Goal: Task Accomplishment & Management: Use online tool/utility

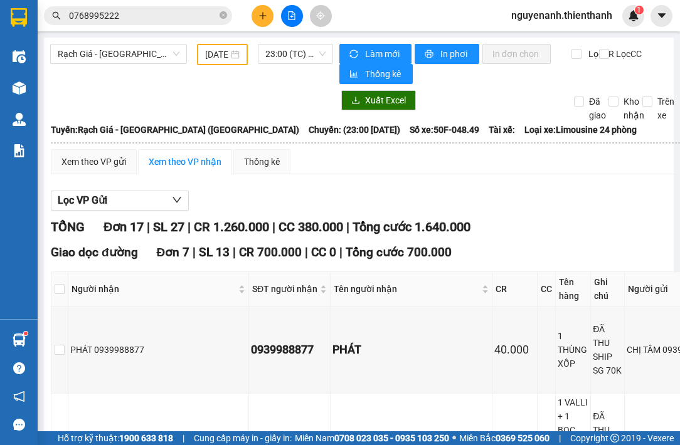
drag, startPoint x: 140, startPoint y: 49, endPoint x: 128, endPoint y: 65, distance: 19.7
click at [138, 51] on span "Rạch Giá - [GEOGRAPHIC_DATA] ([GEOGRAPHIC_DATA])" at bounding box center [119, 54] width 122 height 19
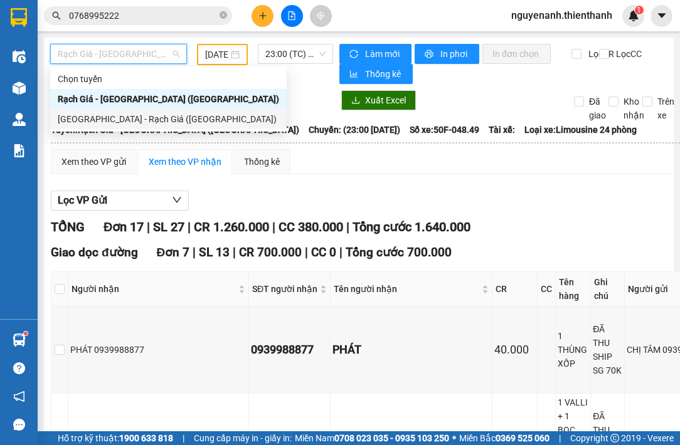
click at [90, 122] on div "[GEOGRAPHIC_DATA] - Rạch Giá ([GEOGRAPHIC_DATA])" at bounding box center [168, 119] width 221 height 14
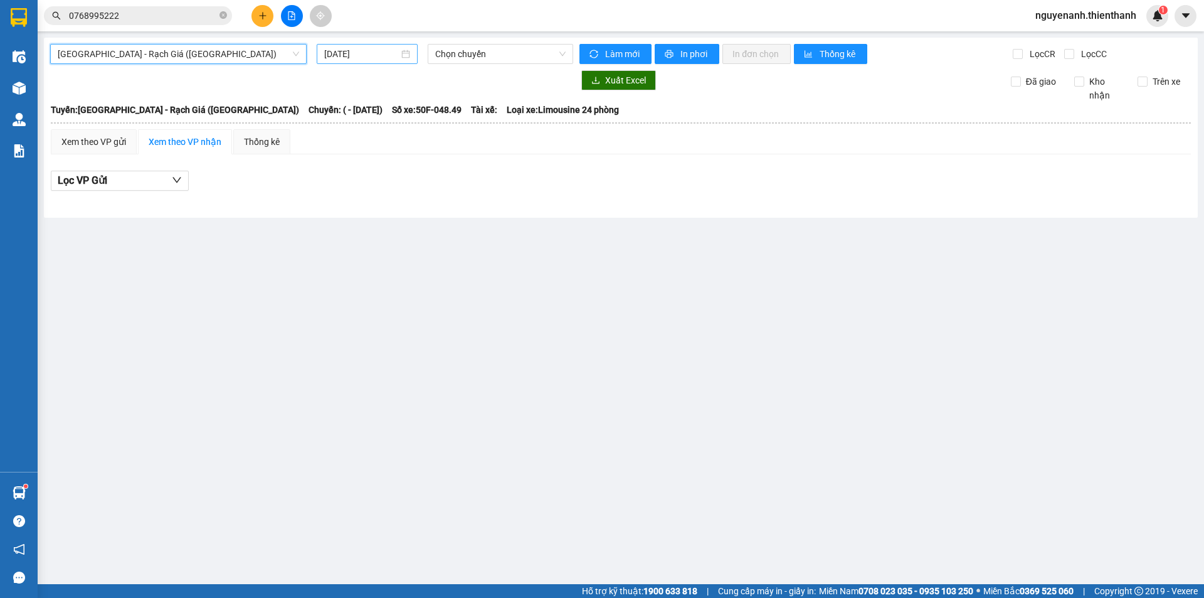
click at [337, 60] on input "[DATE]" at bounding box center [361, 54] width 75 height 14
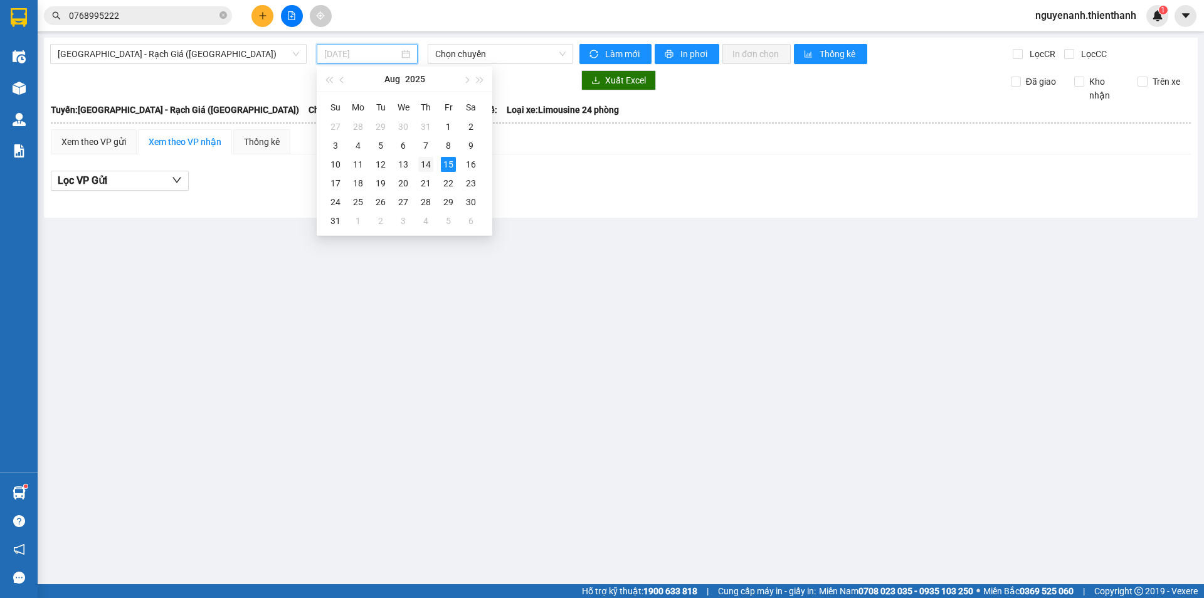
click at [421, 164] on div "14" at bounding box center [425, 164] width 15 height 15
type input "[DATE]"
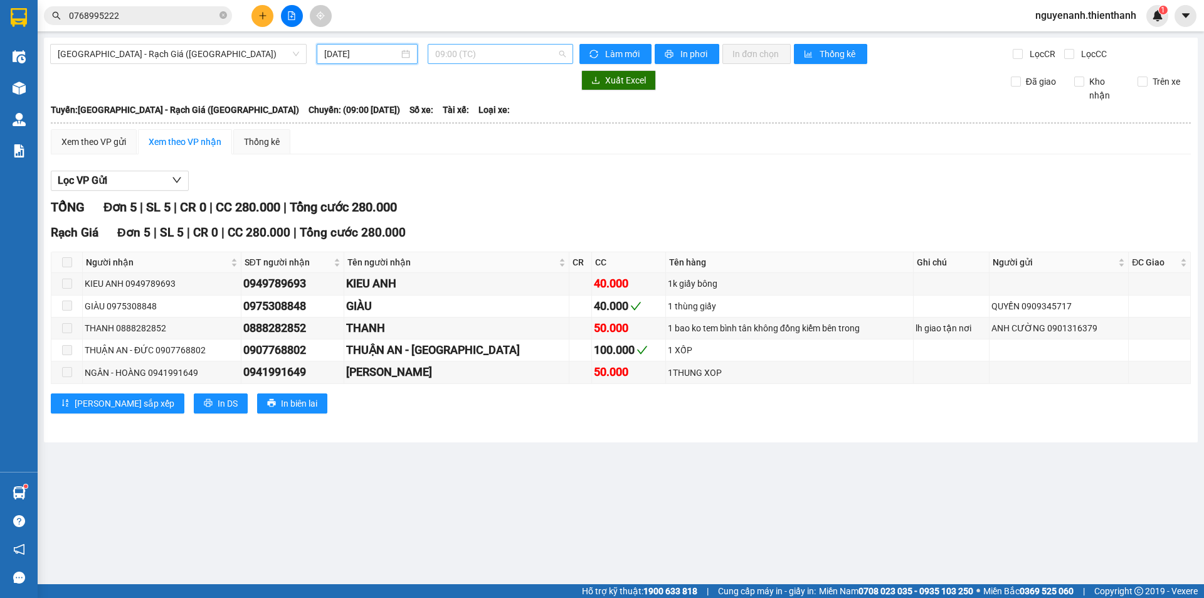
click at [484, 59] on span "09:00 (TC)" at bounding box center [500, 54] width 130 height 19
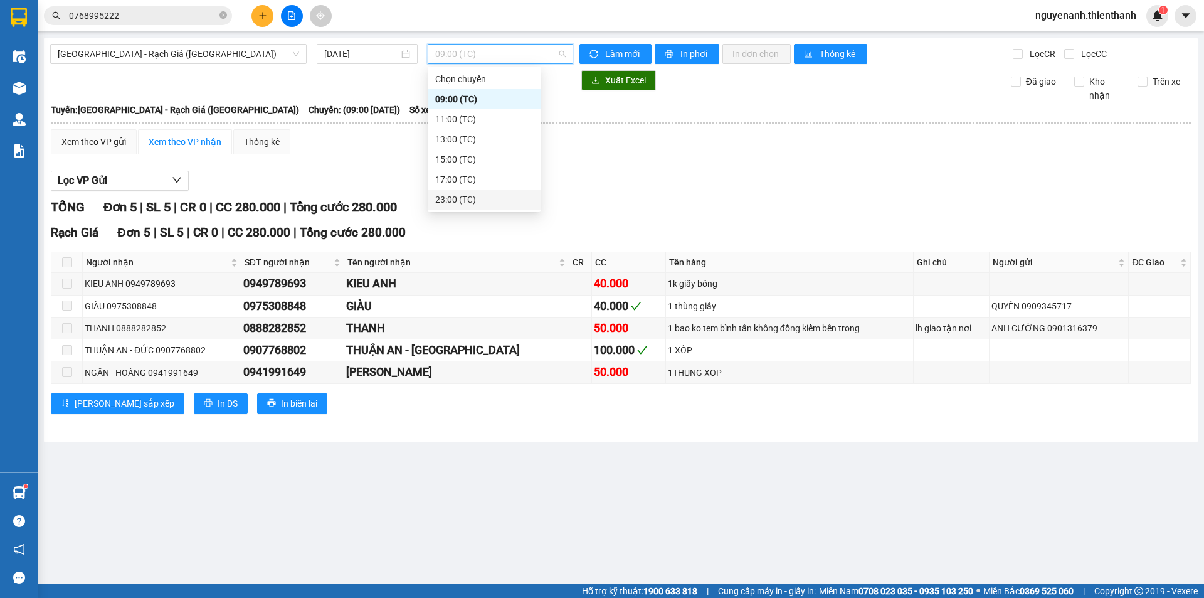
click at [472, 200] on div "23:00 (TC)" at bounding box center [484, 200] width 98 height 14
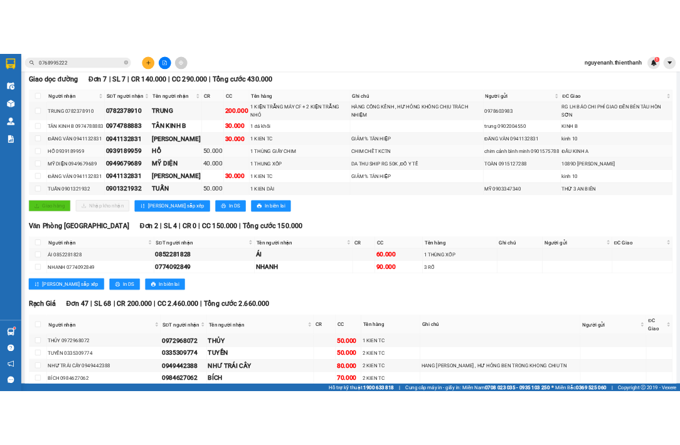
scroll to position [63, 0]
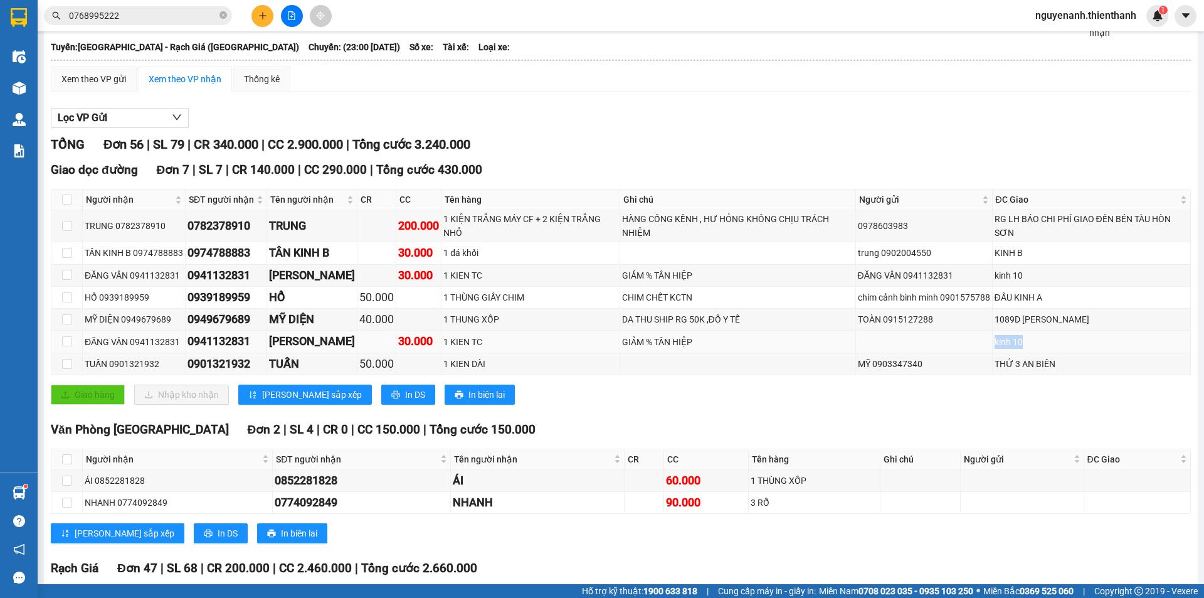
drag, startPoint x: 1027, startPoint y: 345, endPoint x: 888, endPoint y: 341, distance: 139.3
click at [679, 341] on tr "ĐĂNG VÂN 0941132831 0941132831 ĐĂNG VÂN 30.000 1 KIEN TC GIẢM % [GEOGRAPHIC_DAT…" at bounding box center [621, 342] width 1140 height 22
drag, startPoint x: 1026, startPoint y: 275, endPoint x: 844, endPoint y: 279, distance: 182.0
click at [679, 274] on tr "ĐĂNG VÂN 0941132831 0941132831 ĐĂNG VÂN 30.000 1 KIEN TC GIẢM % [GEOGRAPHIC_DAT…" at bounding box center [621, 276] width 1140 height 22
drag, startPoint x: 1054, startPoint y: 342, endPoint x: 959, endPoint y: 349, distance: 95.6
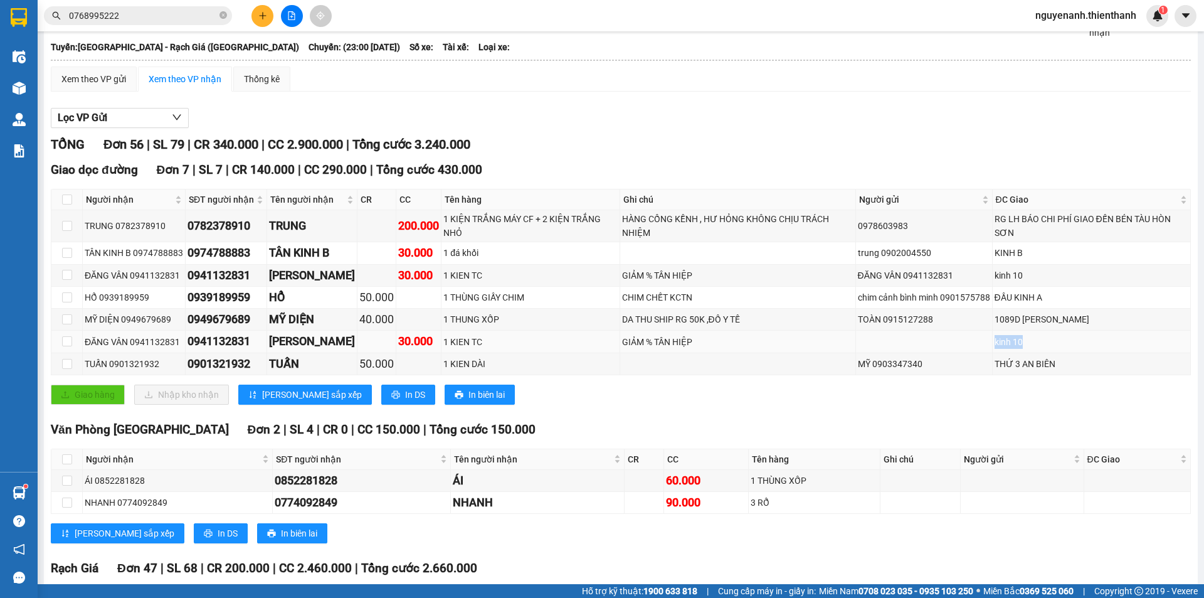
click at [679, 349] on tr "ĐĂNG VÂN 0941132831 0941132831 ĐĂNG VÂN 30.000 1 KIEN TC GIẢM % [GEOGRAPHIC_DAT…" at bounding box center [621, 342] width 1140 height 22
